Goal: Find specific page/section: Find specific page/section

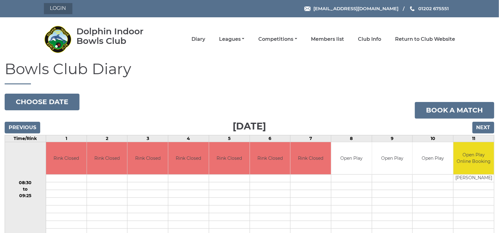
click at [65, 9] on link "Login" at bounding box center [58, 8] width 28 height 11
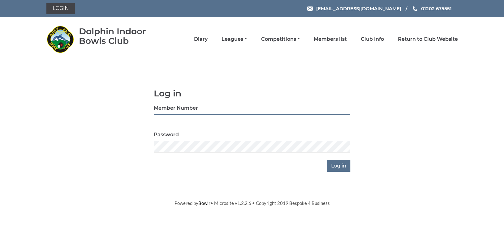
click at [180, 120] on input "Member Number" at bounding box center [252, 120] width 196 height 12
type input "3360"
click at [342, 167] on input "Log in" at bounding box center [338, 166] width 23 height 12
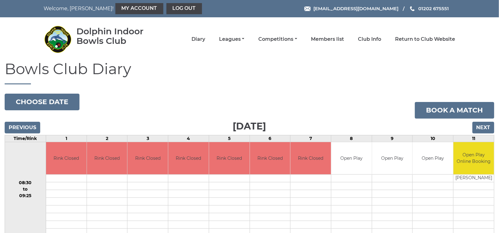
click at [239, 43] on li "Leagues Club leagues - Summer 2025 Club leagues - Winter 2024 Club leagues - Su…" at bounding box center [224, 39] width 39 height 13
click at [233, 39] on link "Leagues" at bounding box center [231, 39] width 25 height 7
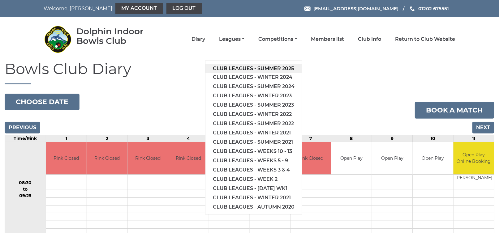
click at [246, 66] on link "Club leagues - Summer 2025" at bounding box center [253, 68] width 96 height 9
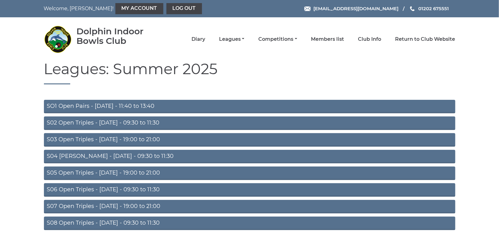
click at [251, 125] on link "S02 Open Triples - Tuesday - 09:30 to 11:30" at bounding box center [249, 124] width 411 height 14
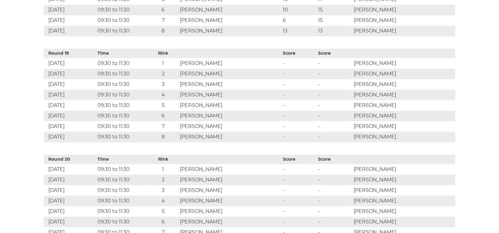
scroll to position [2243, 0]
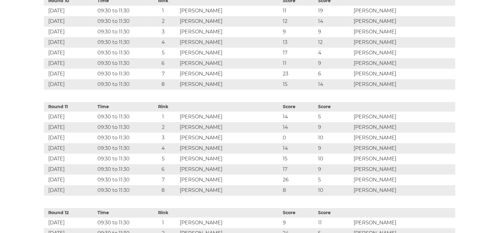
scroll to position [1337, 0]
